Goal: Information Seeking & Learning: Find specific fact

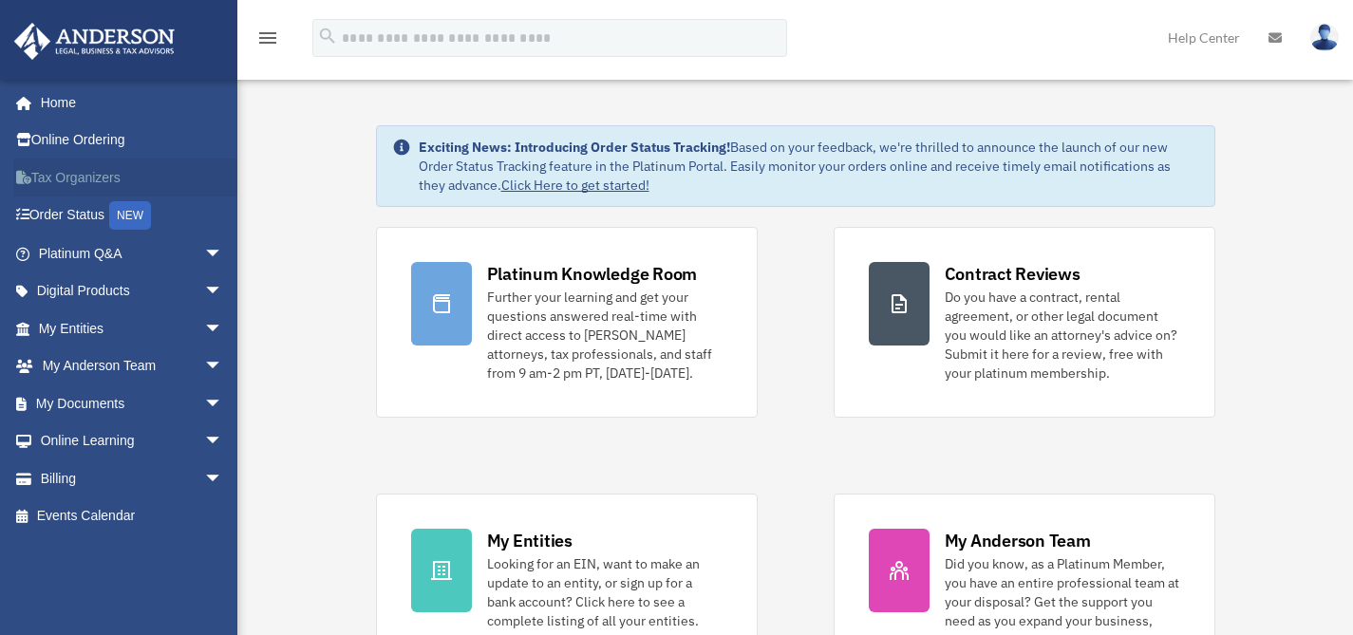
click at [92, 184] on link "Tax Organizers" at bounding box center [132, 178] width 238 height 38
click at [100, 328] on link "My Entities arrow_drop_down" at bounding box center [132, 329] width 238 height 38
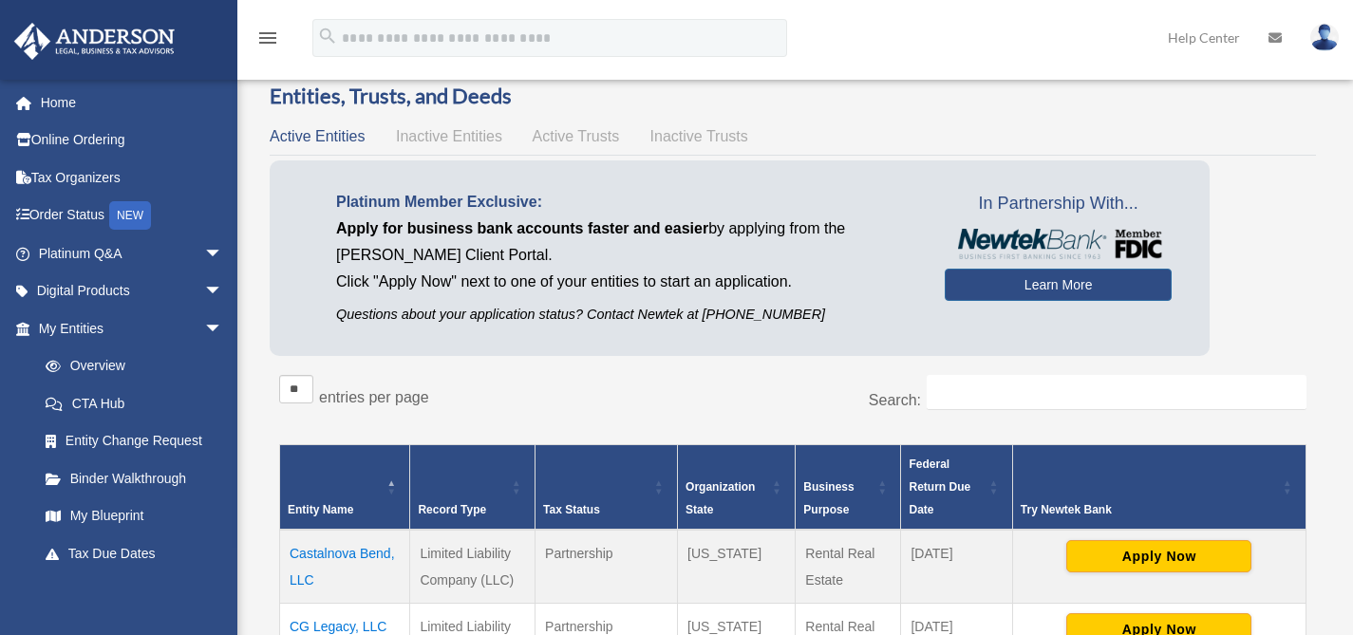
scroll to position [47, 0]
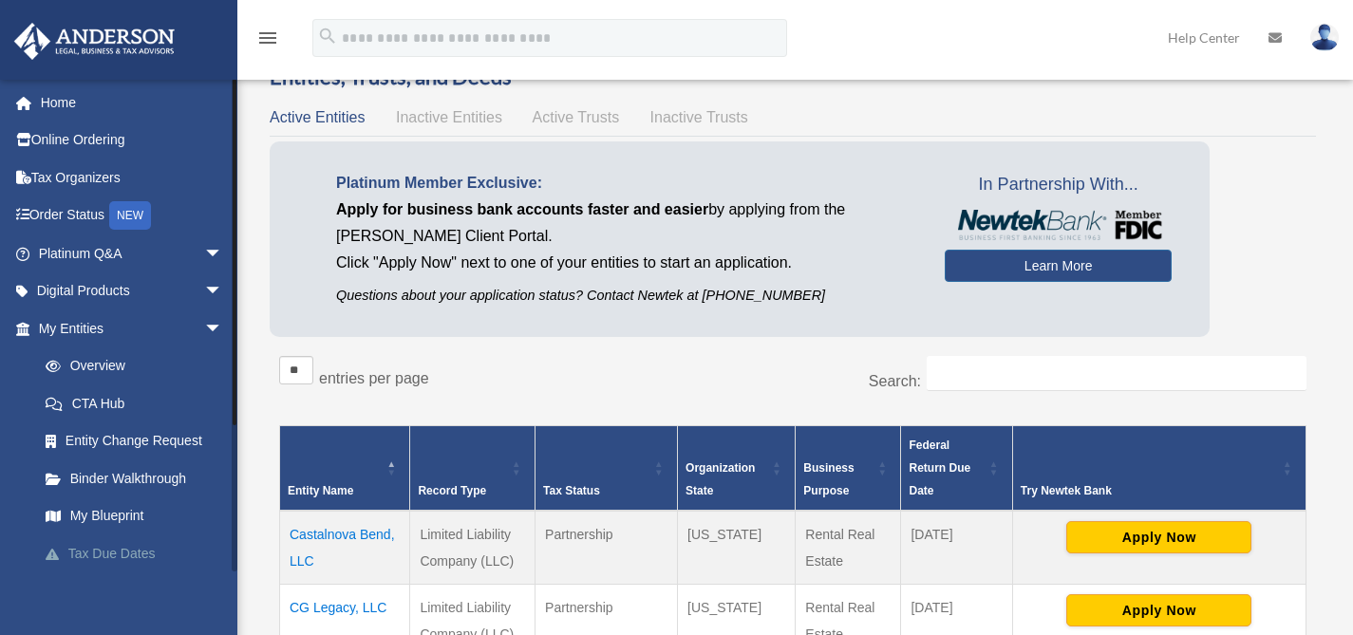
click at [121, 558] on link "Tax Due Dates" at bounding box center [139, 554] width 225 height 38
